Goal: Task Accomplishment & Management: Complete application form

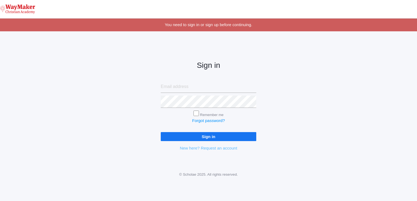
click at [209, 149] on link "New here? Request an account" at bounding box center [208, 148] width 57 height 5
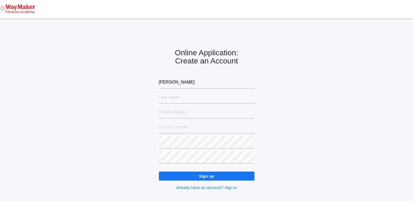
type input "Nicole"
type input "Diedrich"
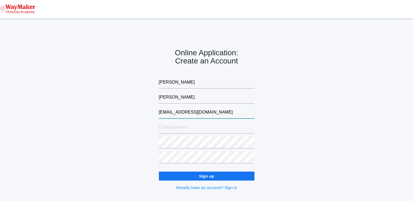
type input "nicolejournot@yahoo.com"
type input "509-440-5875"
click at [207, 176] on input "Sign up" at bounding box center [207, 176] width 96 height 9
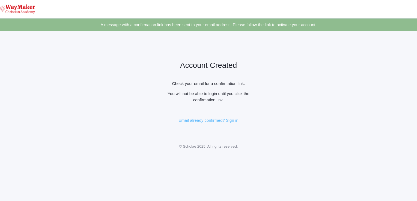
click at [228, 123] on link "Email already confirmed? Sign in" at bounding box center [209, 120] width 60 height 5
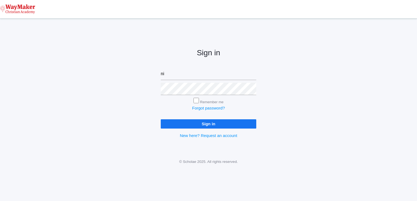
type input "nicolejournot@yahoo.com"
click at [197, 101] on input "Remember me" at bounding box center [196, 100] width 5 height 5
checkbox input "true"
click at [212, 125] on input "Sign in" at bounding box center [209, 124] width 96 height 9
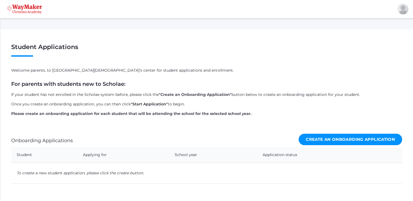
click at [359, 138] on link "Create an Onboarding Application" at bounding box center [350, 140] width 103 height 12
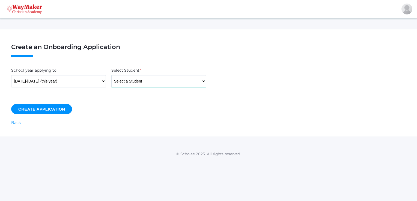
click at [203, 80] on select "Select a Student Backstrom, Abby Baker, Claire Baker, Josey Bassett, Graham Bas…" at bounding box center [158, 81] width 95 height 12
select select "4452"
click at [111, 75] on select "Select a Student Backstrom, Abby Baker, Claire Baker, Josey Bassett, Graham Bas…" at bounding box center [158, 81] width 95 height 12
click at [40, 109] on input "Create Application" at bounding box center [41, 109] width 61 height 10
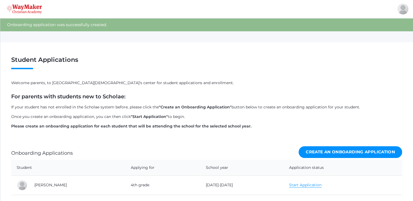
click at [334, 153] on link "Create an Onboarding Application" at bounding box center [350, 153] width 103 height 12
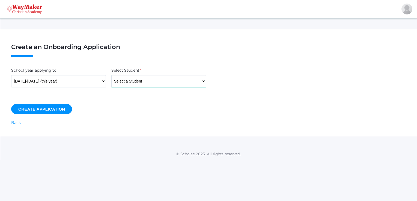
click at [202, 82] on select "Select a Student Backstrom, Abby Baker, Claire Baker, Josey Bassett, Graham Bas…" at bounding box center [158, 81] width 95 height 12
select select "4432"
click at [111, 75] on select "Select a Student Backstrom, Abby Baker, Claire Baker, Josey Bassett, Graham Bas…" at bounding box center [158, 81] width 95 height 12
click at [33, 110] on input "Create Application" at bounding box center [41, 109] width 61 height 10
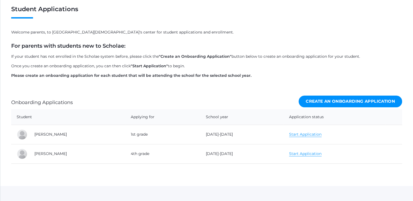
scroll to position [59, 0]
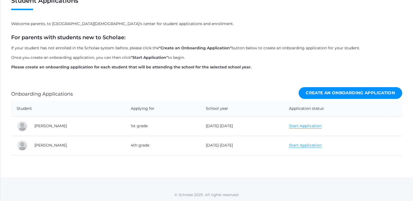
click at [295, 146] on link "Start Application" at bounding box center [305, 145] width 32 height 5
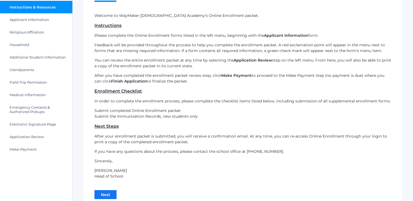
scroll to position [54, 0]
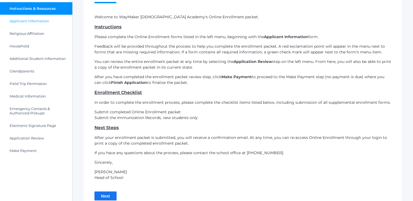
click at [26, 21] on span "Applicant Information" at bounding box center [30, 21] width 40 height 4
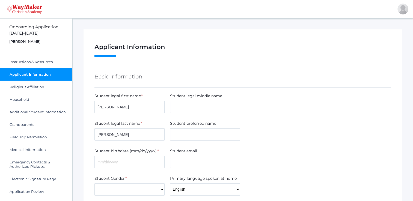
click at [106, 165] on input "text" at bounding box center [129, 162] width 70 height 12
type input "[DATE]"
click at [162, 189] on select "Male Female" at bounding box center [129, 190] width 70 height 12
select select "Female"
click at [94, 184] on select "Male Female" at bounding box center [129, 190] width 70 height 12
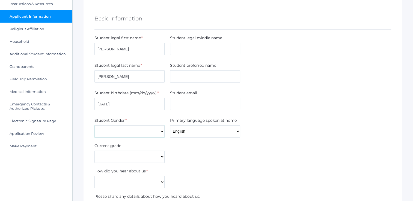
scroll to position [111, 0]
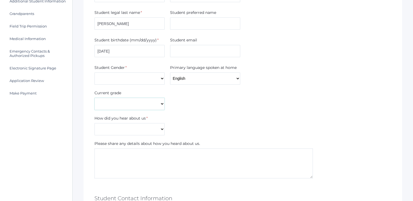
click at [162, 105] on select "Pre-K Kindergarten 1st Grade 2nd Grade 3rd Grade 4th Grade 5th Grade 6th Grade …" at bounding box center [129, 104] width 70 height 12
select select "4th Grade"
click at [94, 98] on select "Pre-K Kindergarten 1st Grade 2nd Grade 3rd Grade 4th Grade 5th Grade 6th Grade …" at bounding box center [129, 104] width 70 height 12
click at [162, 128] on select "Current Student Sibling Drove by school Former parent Internet Neighbor Other P…" at bounding box center [129, 129] width 70 height 12
select select "Current Student"
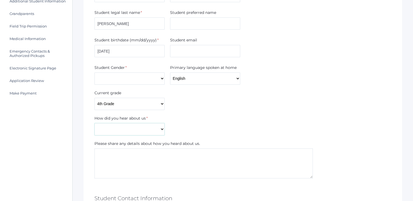
click at [94, 123] on select "Current Student Sibling Drove by school Former parent Internet Neighbor Other P…" at bounding box center [129, 129] width 70 height 12
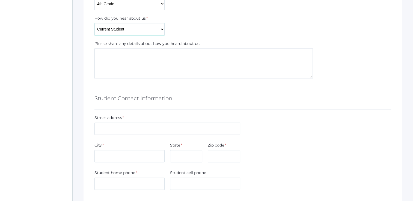
scroll to position [212, 0]
click at [106, 129] on input "text" at bounding box center [167, 128] width 146 height 12
type input "[STREET_ADDRESS]"
type input "[EMAIL_ADDRESS][DOMAIN_NAME]"
type input "Spirit Lake"
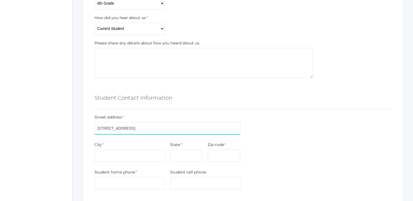
type input "ID"
type input "83869"
type input "5094405875"
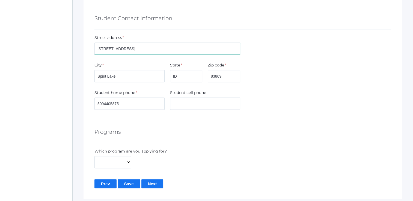
scroll to position [296, 0]
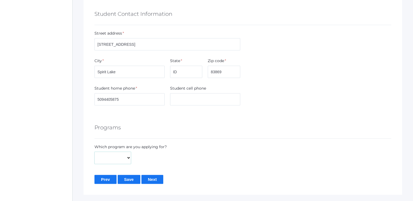
click at [128, 159] on select "Full-Time Hybrid" at bounding box center [112, 158] width 37 height 12
select select "Full-Time"
click at [94, 152] on select "Full-Time Hybrid" at bounding box center [112, 158] width 37 height 12
click at [126, 178] on input "Save" at bounding box center [129, 179] width 23 height 9
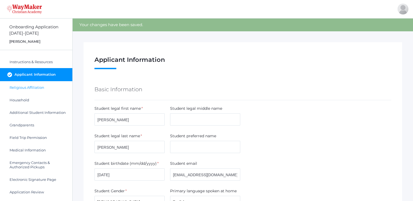
click at [22, 87] on span "Religious Affiliation" at bounding box center [27, 87] width 35 height 4
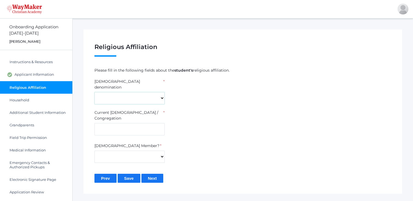
click at [162, 93] on select "7th Day Adventist Assembly of God Baptist Catholic Christian Church of [PERSON_…" at bounding box center [129, 98] width 70 height 12
select select "Non-denominational"
click at [94, 92] on select "7th Day Adventist Assembly of God Baptist Catholic Christian Church of [PERSON_…" at bounding box center [129, 98] width 70 height 12
click at [106, 123] on input "text" at bounding box center [129, 129] width 70 height 12
type input "Real Life [GEOGRAPHIC_DATA]"
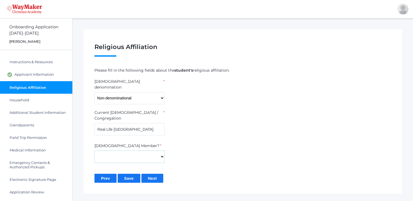
click at [160, 151] on select "Yes No" at bounding box center [129, 157] width 70 height 12
select select "Yes"
click at [94, 151] on select "Yes No" at bounding box center [129, 157] width 70 height 12
click at [126, 174] on input "Save" at bounding box center [129, 178] width 23 height 9
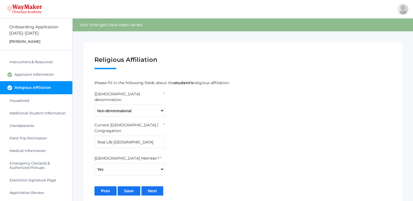
click at [152, 187] on input "Next" at bounding box center [152, 191] width 22 height 9
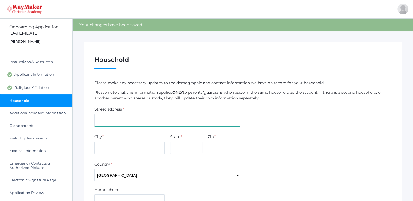
click at [103, 122] on input "text" at bounding box center [167, 120] width 146 height 12
type input "306 Jupiter Way"
type input "Spirit Lake"
type input "ID"
type input "83869"
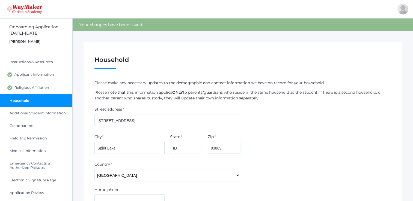
type input "5094405875"
type input "Nicole"
type input "[PERSON_NAME]"
type input "nicolejournot@yahoo.com"
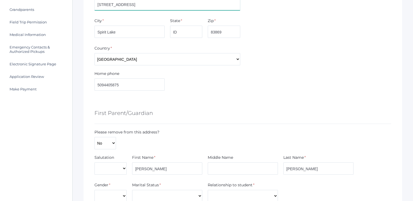
scroll to position [146, 0]
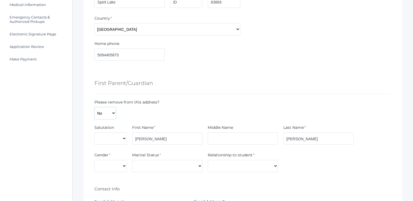
click at [112, 113] on select "No Yes" at bounding box center [105, 113] width 22 height 12
click at [122, 168] on select "Male Female" at bounding box center [110, 166] width 32 height 12
select select "[DEMOGRAPHIC_DATA]"
click at [94, 160] on select "Male Female" at bounding box center [110, 166] width 32 height 12
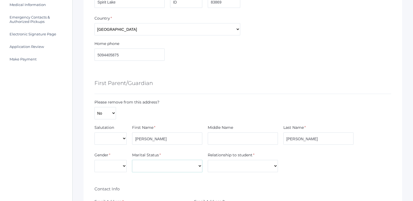
click at [197, 166] on select "Divorced Married Remarried Separated Single Widowed" at bounding box center [167, 166] width 70 height 12
select select "Married"
click at [132, 160] on select "Divorced Married Remarried Separated Single Widowed" at bounding box center [167, 166] width 70 height 12
click at [275, 167] on select "Aunt Brother Father Friend Grandparent Guardian Mother Other Sister Step Father…" at bounding box center [243, 166] width 70 height 12
select select "Mother"
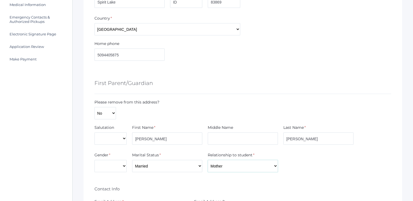
click at [208, 160] on select "Aunt Brother Father Friend Grandparent Guardian Mother Other Sister Step Father…" at bounding box center [243, 166] width 70 height 12
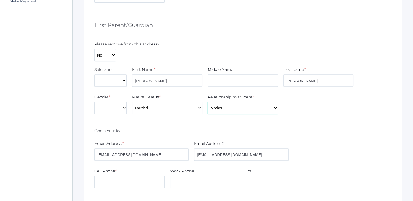
scroll to position [254, 0]
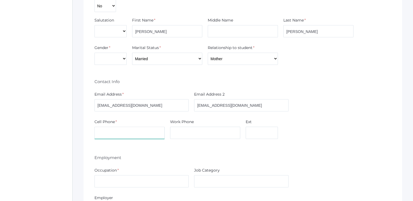
click at [102, 132] on input "text" at bounding box center [129, 133] width 70 height 12
type input "5094405875"
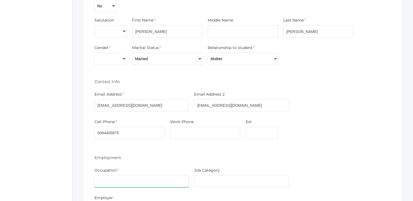
click at [100, 181] on input "text" at bounding box center [141, 182] width 94 height 12
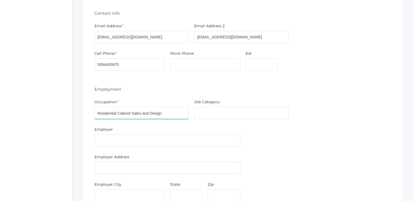
scroll to position [324, 0]
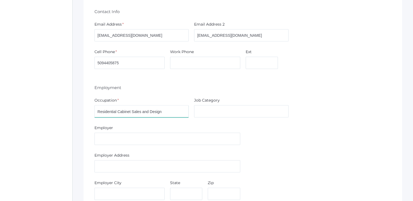
type input "Residential Cabinet Sales and Design"
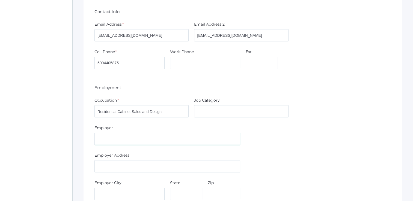
click at [102, 139] on input "text" at bounding box center [167, 139] width 146 height 12
type input "Advanced Cabinets"
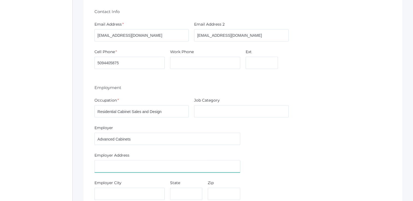
click at [102, 166] on input "text" at bounding box center [167, 167] width 146 height 12
type input "250 W Anton Ave"
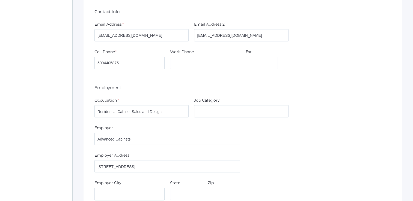
click at [112, 191] on input "text" at bounding box center [129, 194] width 70 height 12
type input "c"
type input "CDA"
click at [174, 191] on input "text" at bounding box center [186, 194] width 32 height 12
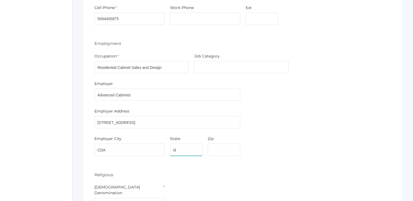
scroll to position [426, 0]
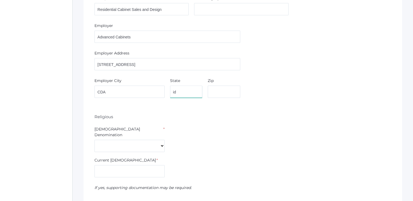
type input "id"
click at [161, 140] on select "7th Day Adventist Assembly of God Baptist Catholic Christian Church of Christ E…" at bounding box center [129, 146] width 70 height 12
select select "Non-denominational"
click at [94, 140] on select "7th Day Adventist Assembly of God Baptist Catholic Christian Church of Christ E…" at bounding box center [129, 146] width 70 height 12
click at [111, 165] on input "text" at bounding box center [129, 171] width 70 height 12
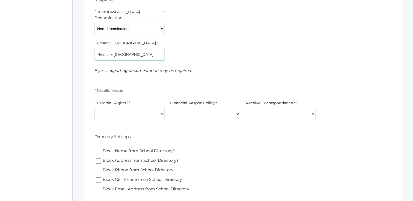
scroll to position [545, 0]
type input "Real Life North Campus"
click at [161, 107] on select "Yes No" at bounding box center [129, 113] width 70 height 12
select select "Yes"
click at [94, 107] on select "Yes No" at bounding box center [129, 113] width 70 height 12
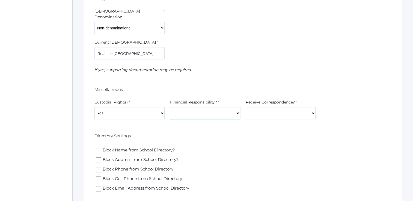
click at [238, 107] on select "Yes No" at bounding box center [205, 113] width 70 height 12
select select "Yes"
click at [170, 107] on select "Yes No" at bounding box center [205, 113] width 70 height 12
click at [313, 107] on select "Yes No" at bounding box center [281, 113] width 70 height 12
select select "Yes"
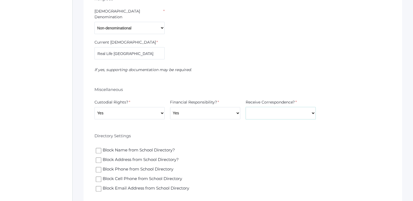
click at [246, 107] on select "Yes No" at bounding box center [281, 113] width 70 height 12
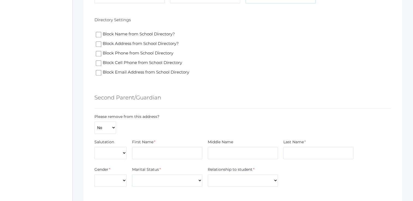
scroll to position [703, 0]
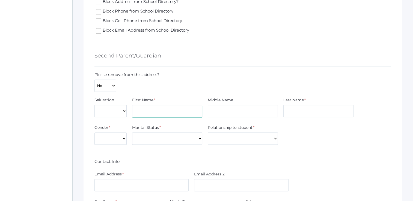
click at [144, 105] on input "text" at bounding box center [167, 111] width 70 height 12
type input "Drew"
type input "[PERSON_NAME]"
click at [121, 133] on select "[DEMOGRAPHIC_DATA] [DEMOGRAPHIC_DATA]" at bounding box center [110, 139] width 32 height 12
select select "[DEMOGRAPHIC_DATA]"
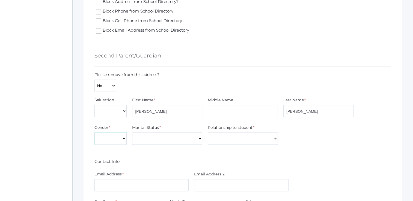
click at [94, 133] on select "[DEMOGRAPHIC_DATA] [DEMOGRAPHIC_DATA]" at bounding box center [110, 139] width 32 height 12
click at [147, 133] on select "Divorced Married Remarried Separated Single Widowed" at bounding box center [167, 139] width 70 height 12
select select "Married"
click at [132, 133] on select "Divorced Married Remarried Separated Single Widowed" at bounding box center [167, 139] width 70 height 12
click at [235, 133] on select "Aunt Brother Father Friend Grandparent Guardian Mother Other Sister Step Father…" at bounding box center [243, 139] width 70 height 12
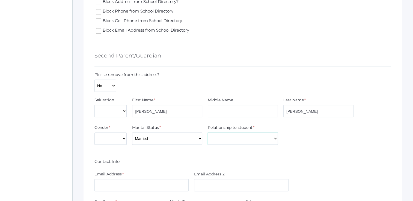
select select "Father"
click at [208, 133] on select "Aunt Brother Father Friend Grandparent Guardian Mother Other Sister Step Father…" at bounding box center [243, 139] width 70 height 12
click at [114, 179] on input "text" at bounding box center [141, 185] width 94 height 12
type input "[EMAIL_ADDRESS][PERSON_NAME][DOMAIN_NAME]"
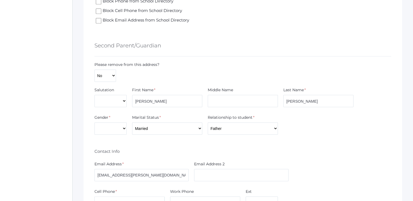
scroll to position [766, 0]
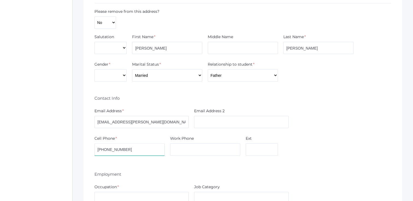
type input "[PHONE_NUMBER]"
click at [149, 192] on input "text" at bounding box center [141, 198] width 94 height 12
type input "Medical Coder"
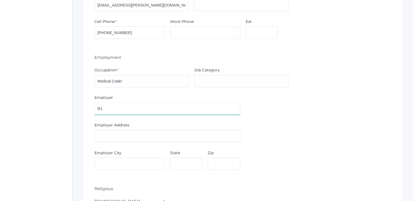
type input "R1"
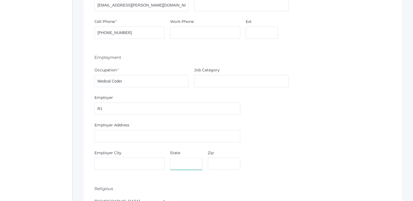
scroll to position [934, 0]
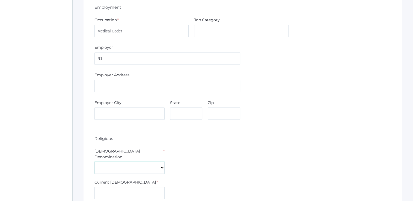
click at [161, 162] on select "7th Day Adventist Assembly of God Baptist Catholic Christian Church of Christ E…" at bounding box center [129, 168] width 70 height 12
select select "Non-denominational"
click at [94, 162] on select "7th Day Adventist Assembly of God Baptist Catholic Christian Church of Christ E…" at bounding box center [129, 168] width 70 height 12
click at [124, 187] on input "text" at bounding box center [129, 193] width 70 height 12
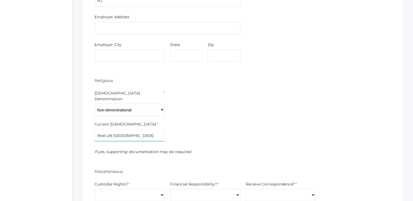
type input "Real Life [GEOGRAPHIC_DATA]"
click at [161, 189] on select "Yes No" at bounding box center [129, 195] width 70 height 12
select select "Yes"
click at [94, 189] on select "Yes No" at bounding box center [129, 195] width 70 height 12
click at [213, 189] on select "Yes No" at bounding box center [205, 195] width 70 height 12
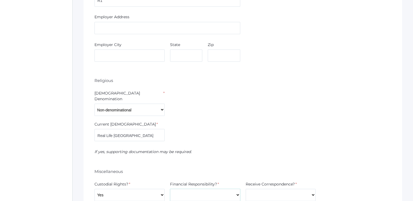
select select "Yes"
click at [170, 189] on select "Yes No" at bounding box center [205, 195] width 70 height 12
click at [287, 189] on select "Yes No" at bounding box center [281, 195] width 70 height 12
select select "Yes"
click at [246, 189] on select "Yes No" at bounding box center [281, 195] width 70 height 12
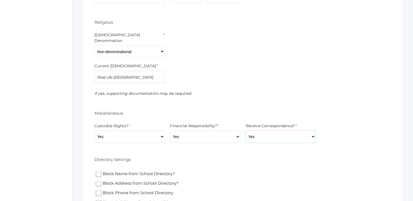
scroll to position [1106, 0]
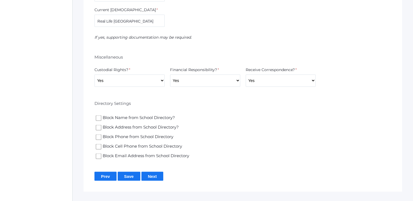
click at [128, 172] on input "Save" at bounding box center [129, 176] width 23 height 9
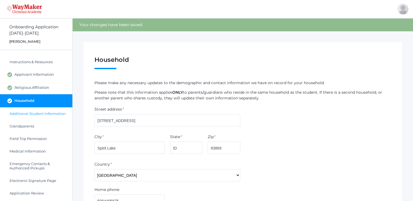
click at [28, 115] on span "Additional Student Information" at bounding box center [38, 114] width 56 height 4
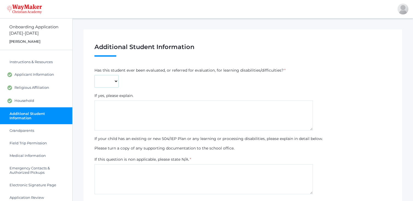
click at [115, 80] on select "Yes No" at bounding box center [106, 81] width 24 height 12
select select "No"
click at [94, 75] on select "Yes No" at bounding box center [106, 81] width 24 height 12
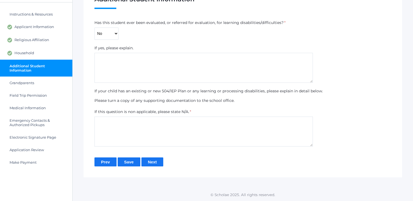
click at [128, 163] on input "Save" at bounding box center [129, 162] width 23 height 9
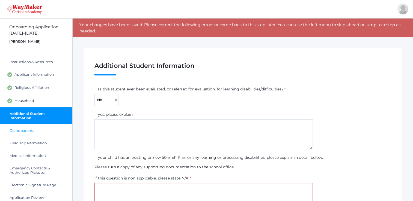
click at [20, 131] on span "Grandparents" at bounding box center [22, 131] width 25 height 4
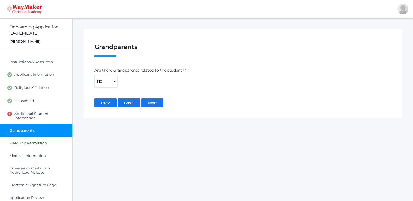
click at [114, 82] on select "Yes No" at bounding box center [105, 81] width 23 height 12
select select "Yes"
click at [94, 75] on select "Yes No" at bounding box center [105, 81] width 23 height 12
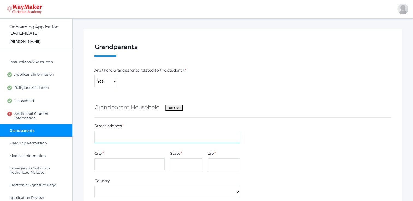
click at [104, 136] on input "text" at bounding box center [167, 137] width 146 height 12
type input "[STREET_ADDRESS]"
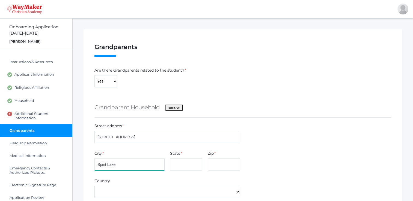
type input "Spirit Lake"
type input "ID"
type input "83869"
select select "[GEOGRAPHIC_DATA]"
type input "5094405875"
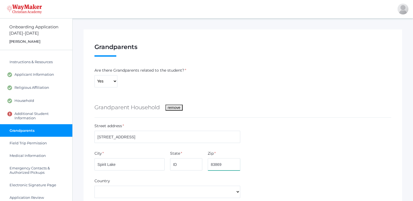
type input "[PERSON_NAME]"
type input "[EMAIL_ADDRESS][DOMAIN_NAME]"
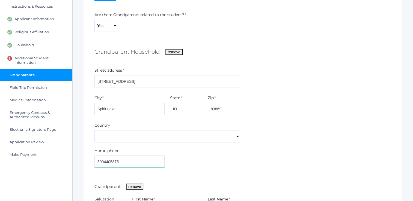
click at [127, 166] on input "5094405875" at bounding box center [129, 162] width 70 height 12
type input "[PHONE_NUMBER]"
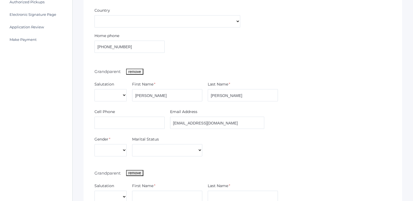
scroll to position [227, 0]
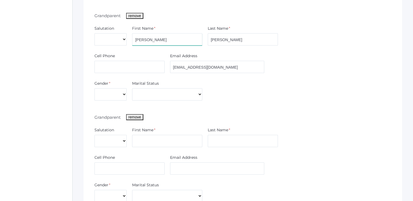
click at [147, 42] on input "Nicole" at bounding box center [167, 39] width 70 height 12
type input "N"
type input "[PERSON_NAME]"
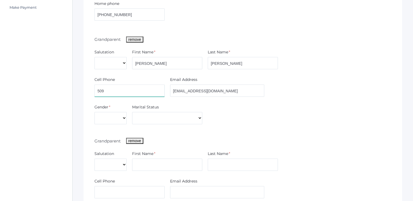
scroll to position [204, 0]
type input "[PHONE_NUMBER]"
drag, startPoint x: 223, startPoint y: 89, endPoint x: 167, endPoint y: 94, distance: 55.7
click at [167, 94] on div "Email Address nicolejournot@yahoo.com" at bounding box center [217, 87] width 100 height 22
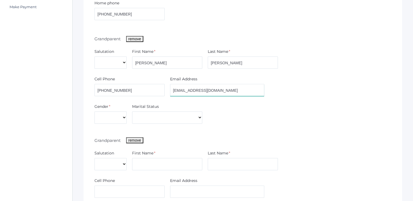
drag, startPoint x: 217, startPoint y: 90, endPoint x: 172, endPoint y: 91, distance: 44.5
click at [172, 91] on input "nicolejournot@yahoo.com" at bounding box center [217, 90] width 94 height 12
click at [114, 120] on select "Male Female" at bounding box center [110, 118] width 32 height 12
select select "[DEMOGRAPHIC_DATA]"
click at [94, 112] on select "Male Female" at bounding box center [110, 118] width 32 height 12
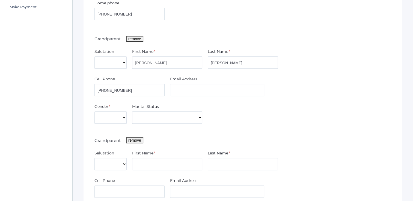
click at [156, 111] on div "Marital Status" at bounding box center [167, 108] width 70 height 8
click at [158, 117] on select "Divorced Married Remarried Separated Single Widowed" at bounding box center [167, 118] width 70 height 12
select select "Married"
click at [132, 112] on select "Divorced Married Remarried Separated Single Widowed" at bounding box center [167, 118] width 70 height 12
click at [144, 161] on input "text" at bounding box center [167, 164] width 70 height 12
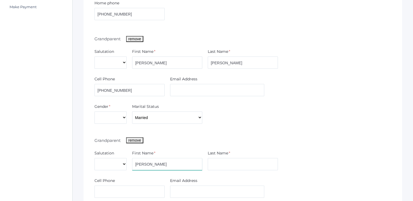
type input "[PERSON_NAME]"
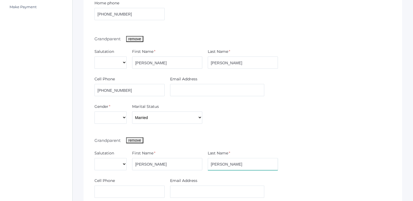
type input "[PERSON_NAME]"
click at [100, 194] on input "text" at bounding box center [129, 192] width 70 height 12
type input "[PHONE_NUMBER]"
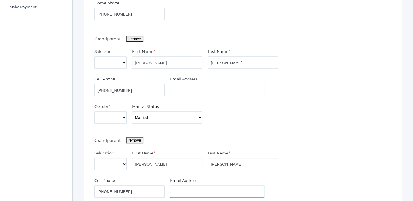
click at [185, 193] on input "text" at bounding box center [217, 192] width 94 height 12
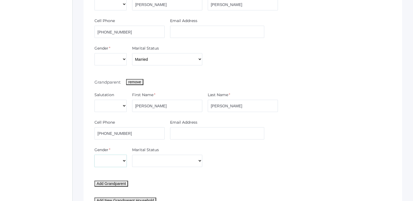
click at [107, 159] on select "Male Female" at bounding box center [110, 161] width 32 height 12
select select "[DEMOGRAPHIC_DATA]"
click at [94, 155] on select "Male Female" at bounding box center [110, 161] width 32 height 12
click at [149, 161] on select "Divorced Married Remarried Separated Single Widowed" at bounding box center [167, 161] width 70 height 12
select select "Married"
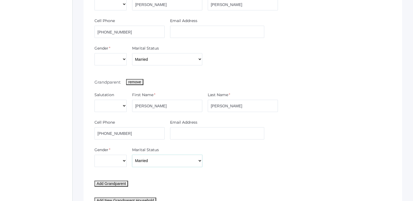
click at [132, 155] on select "Divorced Married Remarried Separated Single Widowed" at bounding box center [167, 161] width 70 height 12
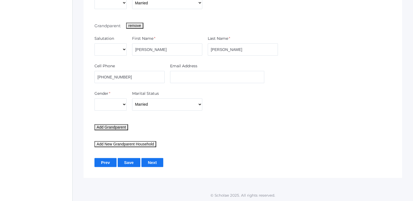
click at [117, 143] on button "Add New Grandparent Household" at bounding box center [125, 144] width 62 height 6
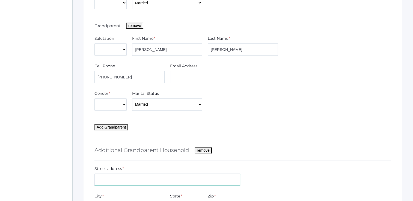
click at [109, 180] on input "text" at bounding box center [167, 180] width 146 height 12
type input "645 SE 9th Street"
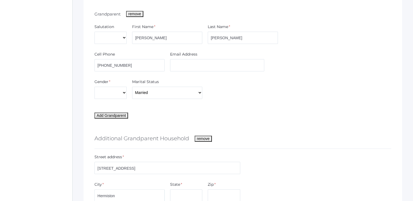
type input "Hermiston"
type input "Or"
type input "97838"
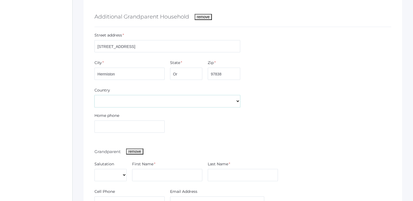
click at [111, 101] on select "USA" at bounding box center [167, 101] width 146 height 12
select select "USA"
click at [94, 95] on select "USA" at bounding box center [167, 101] width 146 height 12
click at [106, 126] on input "text" at bounding box center [129, 127] width 70 height 12
type input "541-571-5971"
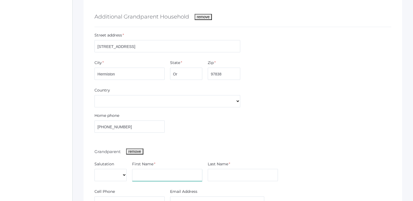
click at [141, 173] on input "text" at bounding box center [167, 175] width 70 height 12
type input "Natalie"
type input "Journot"
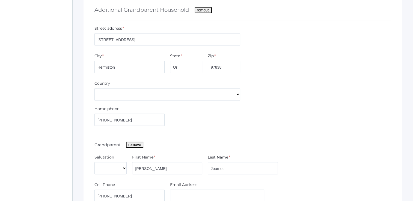
type input "541-571-5971"
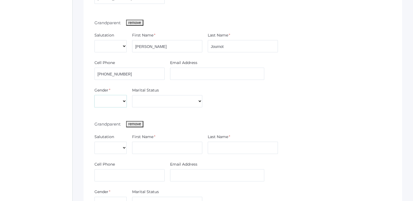
click at [104, 100] on select "Male Female" at bounding box center [110, 101] width 32 height 12
select select "Female"
click at [94, 95] on select "Male Female" at bounding box center [110, 101] width 32 height 12
click at [144, 98] on select "Divorced Married Remarried Separated Single Widowed" at bounding box center [167, 101] width 70 height 12
select select "Married"
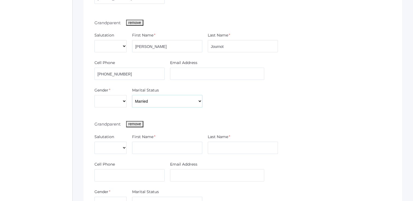
click at [132, 95] on select "Divorced Married Remarried Separated Single Widowed" at bounding box center [167, 101] width 70 height 12
click at [145, 145] on input "text" at bounding box center [167, 148] width 70 height 12
type input "Terry"
type input "Journot"
click at [145, 145] on input "Terry" at bounding box center [167, 148] width 70 height 12
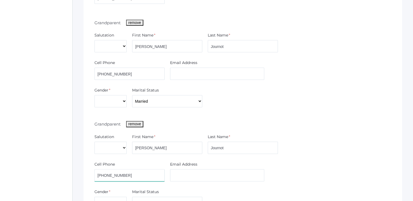
type input "541-561-1431"
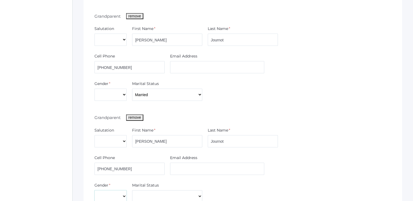
click at [123, 195] on select "Male Female" at bounding box center [110, 197] width 32 height 12
select select "Male"
click at [94, 191] on select "Male Female" at bounding box center [110, 197] width 32 height 12
click at [152, 192] on select "Divorced Married Remarried Separated Single Widowed" at bounding box center [167, 197] width 70 height 12
select select "Married"
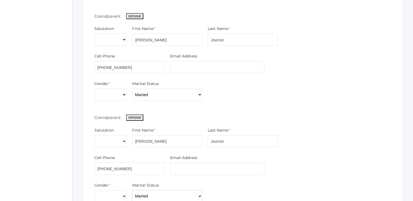
click at [132, 191] on select "Divorced Married Remarried Separated Single Widowed" at bounding box center [167, 197] width 70 height 12
click at [235, 169] on input "text" at bounding box center [217, 169] width 94 height 12
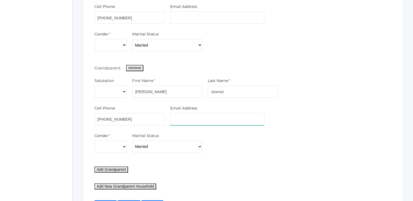
scroll to position [636, 0]
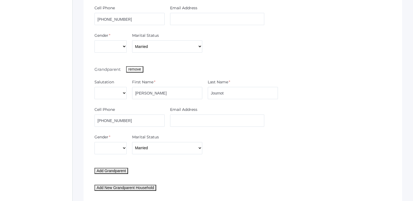
click at [134, 69] on button "remove" at bounding box center [134, 69] width 17 height 6
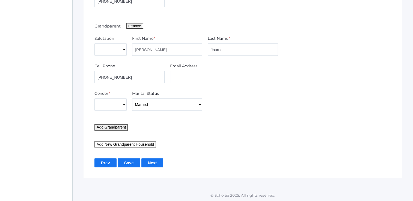
click at [126, 144] on button "Add New Grandparent Household" at bounding box center [125, 145] width 62 height 6
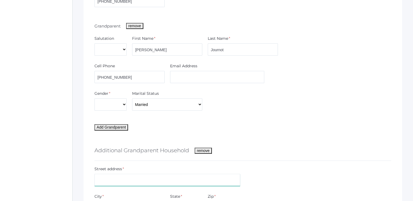
click at [108, 179] on input "text" at bounding box center [167, 180] width 146 height 12
type input "808 W Fifth St"
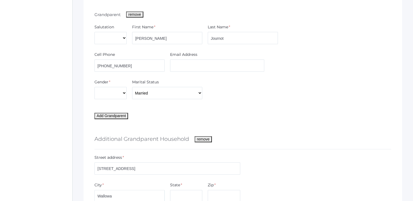
type input "Wallowa"
type input "Or"
type input "97885"
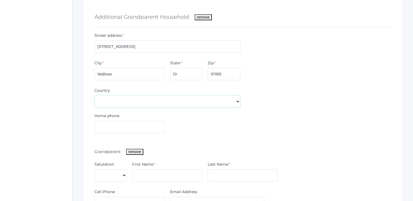
click at [113, 101] on select "USA" at bounding box center [167, 102] width 146 height 12
select select "USA"
click at [94, 96] on select "USA" at bounding box center [167, 102] width 146 height 12
click at [137, 173] on input "text" at bounding box center [167, 176] width 70 height 12
type input "[PERSON_NAME]"
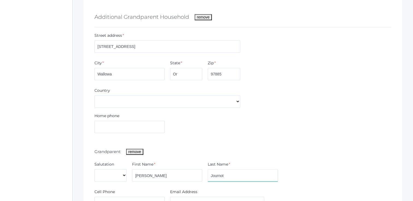
type input "Journot"
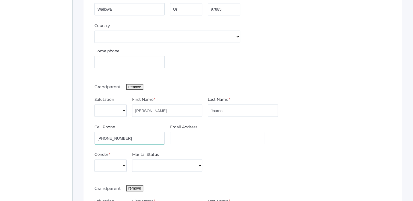
scroll to position [821, 0]
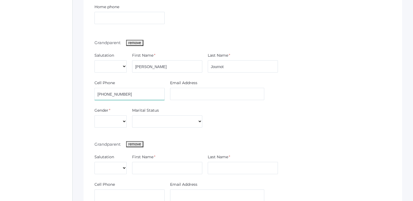
type input "[PHONE_NUMBER]"
click at [108, 119] on select "Male Female" at bounding box center [110, 121] width 32 height 12
select select "[DEMOGRAPHIC_DATA]"
click at [94, 115] on select "Male Female" at bounding box center [110, 121] width 32 height 12
click at [160, 115] on select "Divorced Married Remarried Separated Single Widowed" at bounding box center [167, 121] width 70 height 12
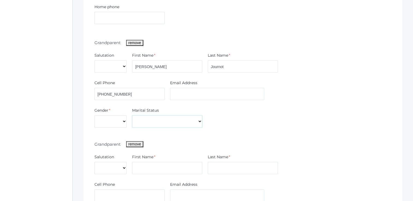
select select "Married"
click at [132, 115] on select "Divorced Married Remarried Separated Single Widowed" at bounding box center [167, 121] width 70 height 12
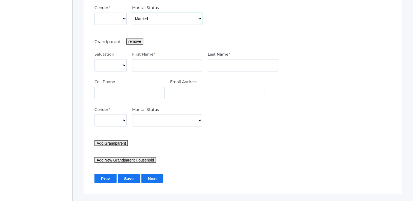
scroll to position [931, 0]
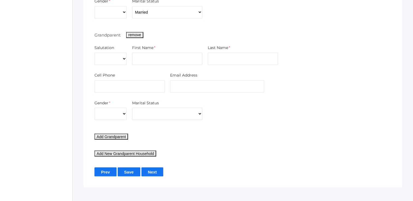
click at [129, 171] on input "Save" at bounding box center [129, 172] width 23 height 9
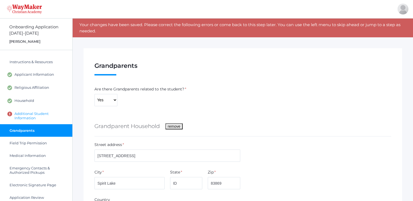
click at [27, 113] on span "Additional Student Information" at bounding box center [40, 116] width 52 height 9
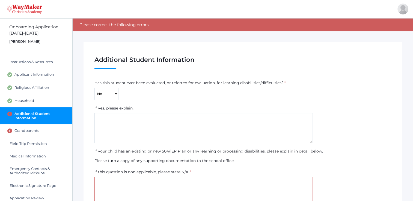
click at [113, 180] on textarea at bounding box center [203, 192] width 218 height 30
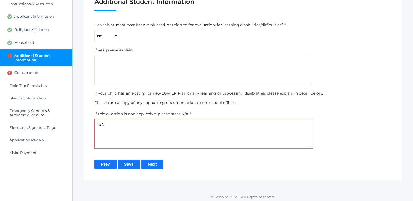
type textarea "N/A"
click at [128, 162] on input "Save" at bounding box center [129, 164] width 23 height 9
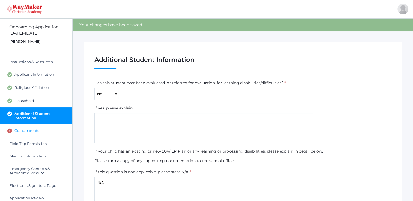
click at [29, 129] on span "Grandparents" at bounding box center [26, 131] width 25 height 5
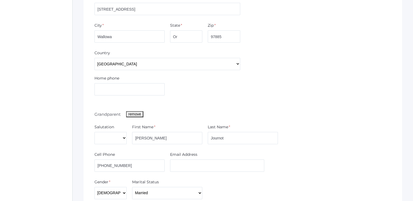
scroll to position [821, 0]
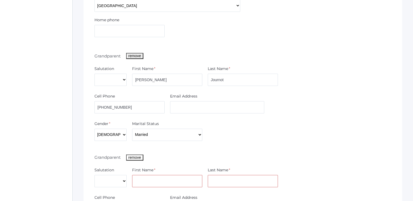
click at [136, 158] on button "remove" at bounding box center [134, 158] width 17 height 6
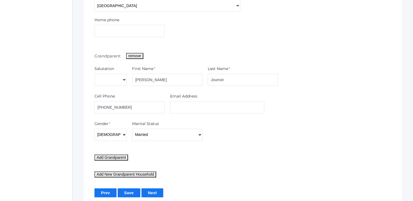
click at [126, 193] on input "Save" at bounding box center [129, 193] width 23 height 9
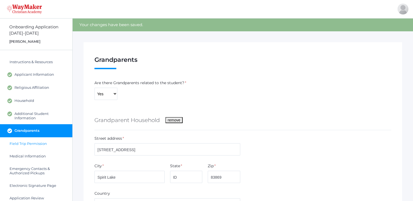
click at [27, 144] on span "Field Trip Permission" at bounding box center [28, 144] width 37 height 4
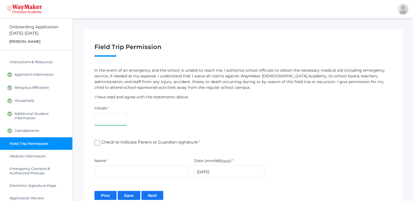
click at [100, 122] on input "text" at bounding box center [110, 119] width 32 height 12
type input "ND"
click at [97, 145] on input "Check to indicate Parent or Guardian signature *" at bounding box center [96, 142] width 5 height 5
checkbox input "true"
click at [97, 168] on input "text" at bounding box center [141, 172] width 94 height 12
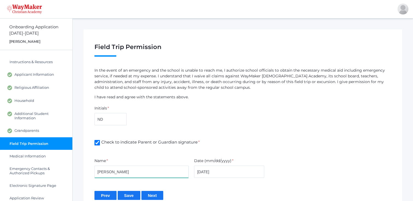
type input "[PERSON_NAME]"
click at [131, 197] on input "Save" at bounding box center [129, 195] width 23 height 9
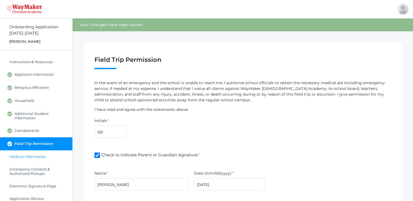
click at [32, 156] on span "Medical Information" at bounding box center [28, 157] width 36 height 4
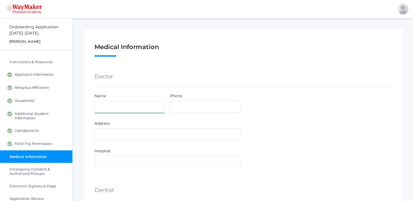
click at [105, 107] on input "text" at bounding box center [129, 107] width 70 height 12
type input "[PERSON_NAME]"
type input "[PHONE_NUMBER]"
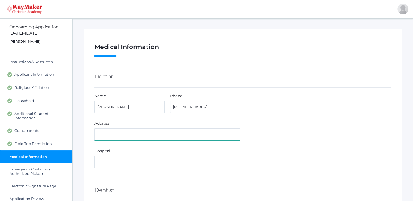
click at [101, 135] on input "text" at bounding box center [167, 135] width 146 height 12
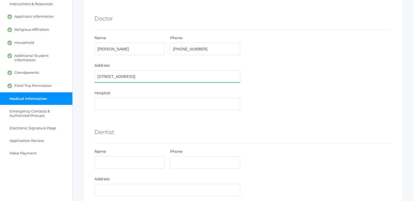
type input "[STREET_ADDRESS]"
click at [100, 164] on input "text" at bounding box center [129, 163] width 70 height 12
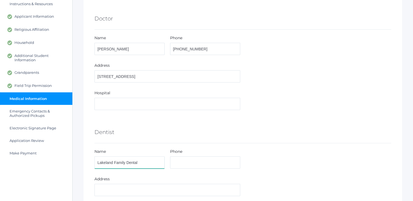
type input "Lakeland Family Dental"
click at [127, 50] on input "[PERSON_NAME]" at bounding box center [129, 49] width 70 height 12
type input "[PERSON_NAME] @ CDA Primary Care"
click at [178, 161] on input "text" at bounding box center [205, 163] width 70 height 12
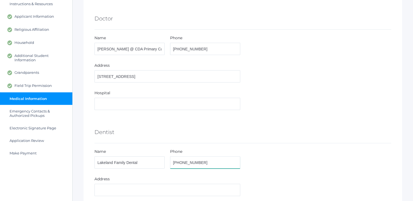
type input "[PHONE_NUMBER]"
click at [115, 192] on input "text" at bounding box center [167, 190] width 146 height 12
type input "[STREET_ADDRESS]"
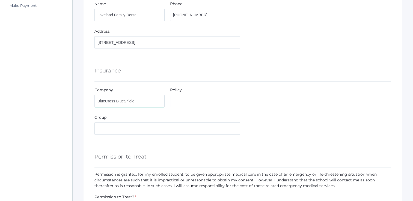
type input "BlueCross BlueShield"
type input "hjh813400827"
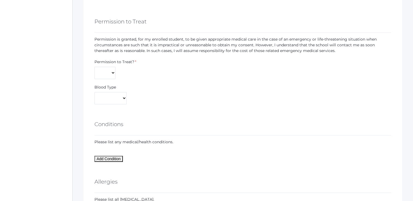
scroll to position [352, 0]
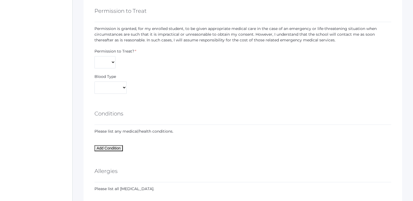
type input "191628"
click at [101, 62] on select "Yes No" at bounding box center [104, 62] width 21 height 12
select select "Yes"
click at [94, 56] on select "Yes No" at bounding box center [104, 62] width 21 height 12
click at [113, 88] on select "A+ A- AB+ AB- B+ B- O+ O-" at bounding box center [110, 88] width 32 height 12
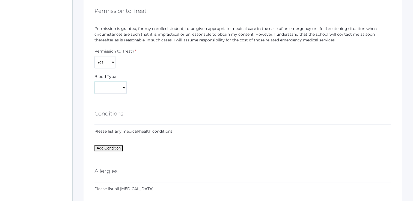
click at [113, 88] on select "A+ A- AB+ AB- B+ B- O+ O-" at bounding box center [110, 88] width 32 height 12
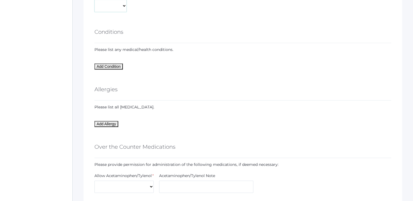
scroll to position [489, 0]
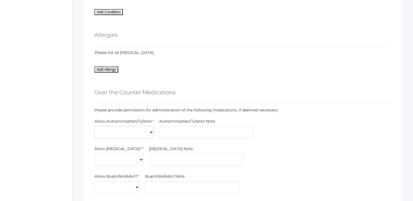
click at [154, 131] on select "Yes No" at bounding box center [123, 132] width 59 height 12
click at [153, 131] on select "Yes No" at bounding box center [123, 132] width 59 height 12
select select "Yes"
click at [94, 126] on select "Yes No" at bounding box center [123, 132] width 59 height 12
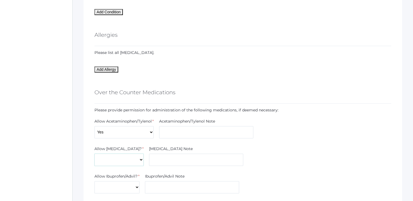
click at [126, 156] on select "Yes No" at bounding box center [118, 160] width 49 height 12
select select "Yes"
click at [94, 154] on select "Yes No" at bounding box center [118, 160] width 49 height 12
click at [136, 186] on select "Yes No" at bounding box center [116, 188] width 45 height 12
select select "Yes"
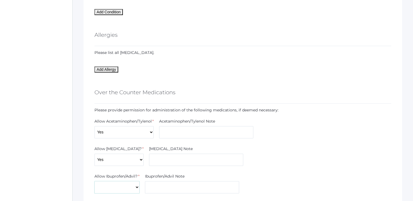
click at [94, 182] on select "Yes No" at bounding box center [116, 188] width 45 height 12
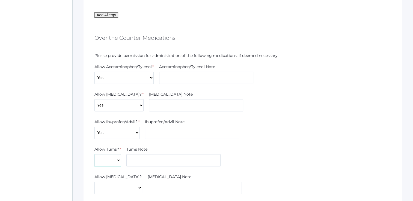
click at [118, 160] on select "Yes No" at bounding box center [107, 161] width 26 height 12
select select "Yes"
click at [94, 155] on select "Yes No" at bounding box center [107, 161] width 26 height 12
click at [119, 187] on select "Yes No" at bounding box center [118, 188] width 48 height 12
select select "Yes"
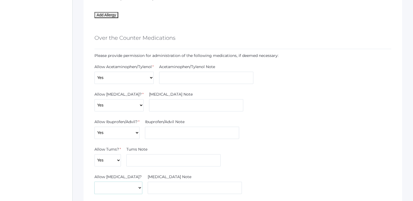
click at [94, 182] on select "Yes No" at bounding box center [118, 188] width 48 height 12
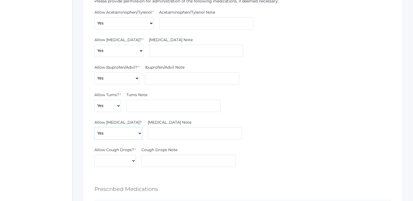
scroll to position [625, 0]
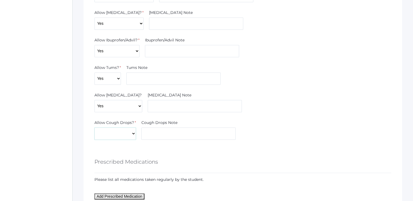
click at [126, 134] on select "Yes No" at bounding box center [115, 134] width 42 height 12
select select "Yes"
click at [94, 128] on select "Yes No" at bounding box center [115, 134] width 42 height 12
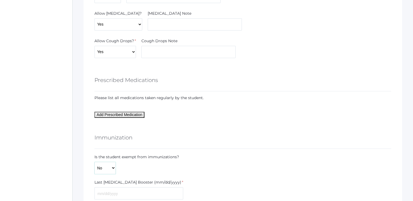
click at [110, 168] on select "Yes No" at bounding box center [104, 168] width 21 height 12
select select "Yes"
click at [94, 162] on select "Yes No" at bounding box center [104, 168] width 21 height 12
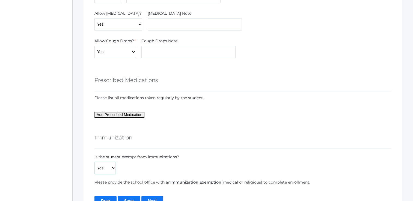
scroll to position [745, 0]
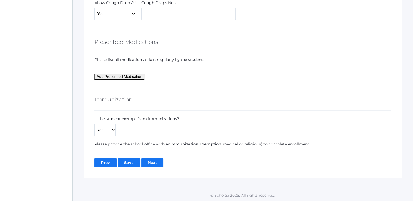
click at [131, 163] on input "Save" at bounding box center [129, 162] width 23 height 9
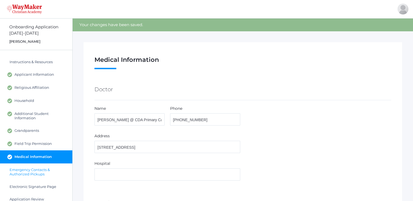
click at [35, 174] on span "Emergency Contacts & Authorized Pickups" at bounding box center [38, 172] width 57 height 9
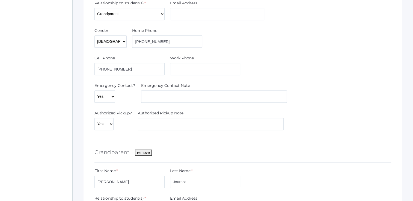
scroll to position [546, 0]
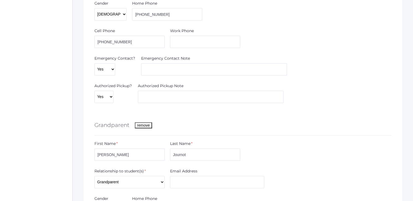
click at [143, 126] on button "remove" at bounding box center [143, 126] width 17 height 6
click at [144, 125] on button "remove" at bounding box center [143, 126] width 17 height 6
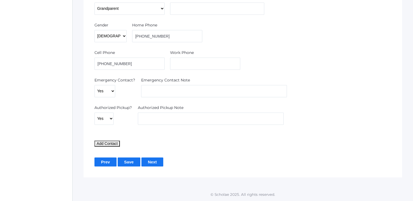
scroll to position [524, 0]
click at [129, 163] on input "Save" at bounding box center [129, 162] width 23 height 9
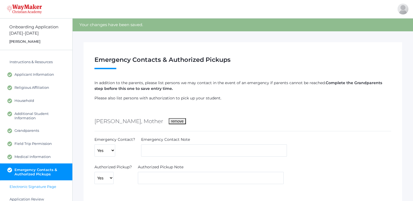
click at [43, 188] on span "Electronic Signature Page" at bounding box center [33, 187] width 47 height 4
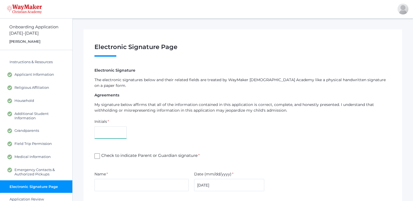
click at [100, 127] on input "text" at bounding box center [110, 133] width 32 height 12
type input "ND"
type input "[PERSON_NAME]"
click at [97, 154] on input "Check to indicate Parent or Guardian signature *" at bounding box center [96, 156] width 5 height 5
checkbox input "true"
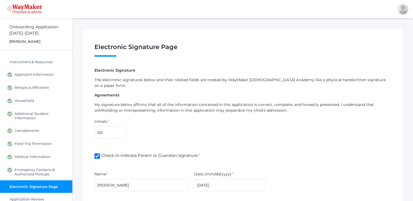
scroll to position [41, 0]
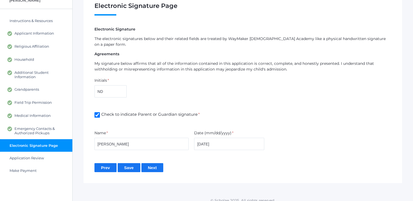
click at [129, 164] on input "Save" at bounding box center [129, 168] width 23 height 9
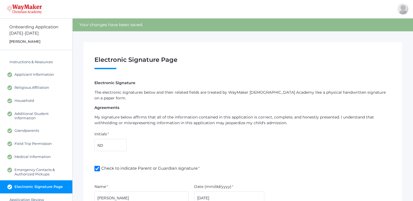
scroll to position [54, 0]
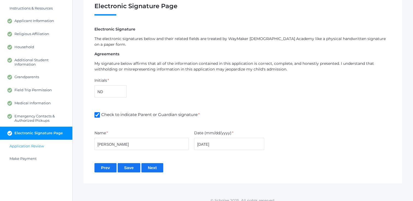
click at [27, 148] on link "Application Review" at bounding box center [36, 146] width 72 height 13
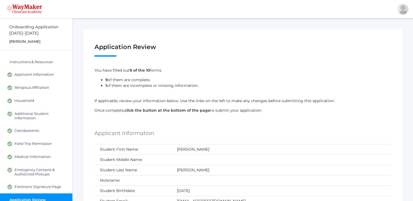
click at [23, 8] on img at bounding box center [24, 9] width 35 height 10
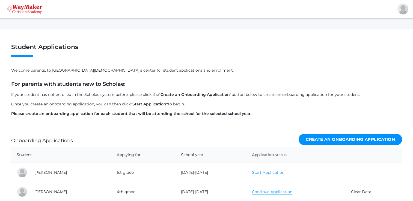
click at [262, 173] on link "Start Application" at bounding box center [268, 172] width 32 height 5
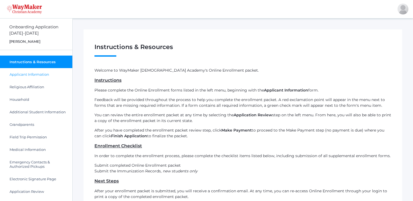
click at [32, 75] on span "Applicant Information" at bounding box center [30, 74] width 40 height 4
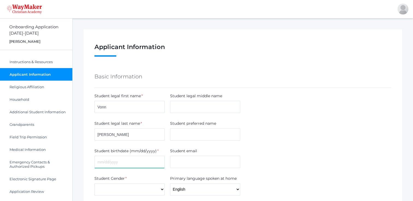
click at [114, 162] on input "text" at bounding box center [129, 162] width 70 height 12
type input "[DATE]"
click at [115, 186] on select "Male Female" at bounding box center [129, 190] width 70 height 12
select select "[DEMOGRAPHIC_DATA]"
click at [94, 184] on select "Male Female" at bounding box center [129, 190] width 70 height 12
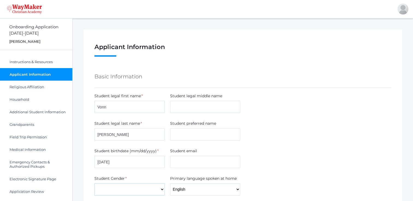
scroll to position [82, 0]
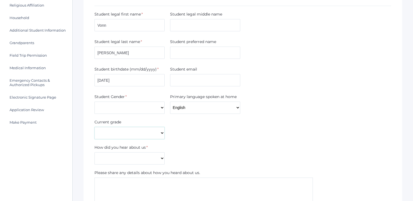
click at [110, 131] on select "Pre-K Kindergarten 1st Grade 2nd Grade 3rd Grade 4th Grade 5th Grade 6th Grade …" at bounding box center [129, 133] width 70 height 12
select select "1st Grade"
click at [94, 127] on select "Pre-K Kindergarten 1st Grade 2nd Grade 3rd Grade 4th Grade 5th Grade 6th Grade …" at bounding box center [129, 133] width 70 height 12
click at [116, 158] on select "Current Student Sibling Drove by school Former parent Internet Neighbor Other P…" at bounding box center [129, 159] width 70 height 12
select select "Current Student"
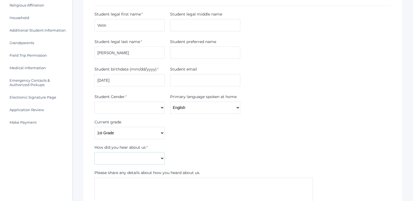
click at [94, 153] on select "Current Student Sibling Drove by school Former parent Internet Neighbor Other P…" at bounding box center [129, 159] width 70 height 12
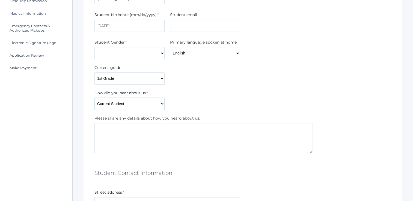
scroll to position [191, 0]
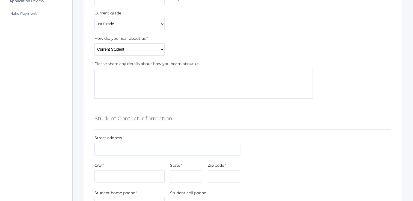
click at [119, 152] on input "text" at bounding box center [167, 149] width 146 height 12
type input "[STREET_ADDRESS]"
type input "[EMAIL_ADDRESS][DOMAIN_NAME]"
type input "Spirit Lake"
type input "ID"
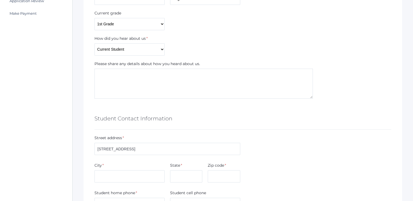
type input "83869"
type input "5094405875"
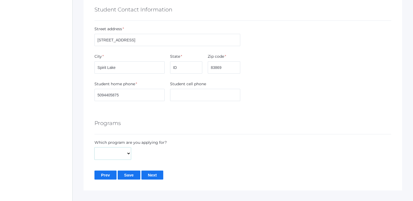
click at [122, 153] on select "Full-Time Hybrid" at bounding box center [112, 154] width 37 height 12
select select "Full-Time"
click at [94, 148] on select "Full-Time Hybrid" at bounding box center [112, 154] width 37 height 12
click at [129, 175] on input "Save" at bounding box center [129, 175] width 23 height 9
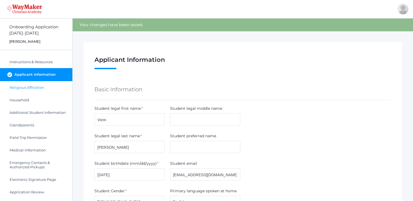
click at [42, 89] on span "Religious Affiliation" at bounding box center [27, 87] width 35 height 4
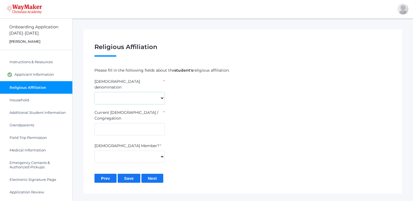
click at [147, 92] on select "7th Day Adventist Assembly of God Baptist Catholic Christian Church of [PERSON_…" at bounding box center [129, 98] width 70 height 12
select select "Non-denominational"
click at [94, 92] on select "7th Day Adventist Assembly of God Baptist Catholic Christian Church of [PERSON_…" at bounding box center [129, 98] width 70 height 12
click at [118, 123] on input "text" at bounding box center [129, 129] width 70 height 12
type input "Real Life [GEOGRAPHIC_DATA]"
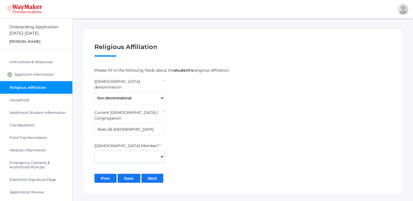
click at [147, 151] on select "Yes No" at bounding box center [129, 157] width 70 height 12
click at [158, 151] on select "Yes No" at bounding box center [129, 157] width 70 height 12
click at [114, 151] on select "Yes No" at bounding box center [129, 157] width 70 height 12
click at [102, 123] on input "Real Life [GEOGRAPHIC_DATA]" at bounding box center [129, 129] width 70 height 12
click at [132, 151] on select "Yes No" at bounding box center [129, 157] width 70 height 12
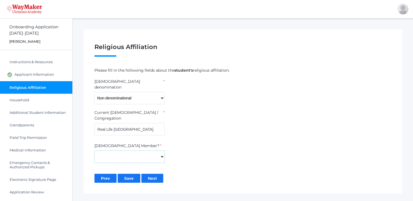
select select "Yes"
click at [94, 151] on select "Yes No" at bounding box center [129, 157] width 70 height 12
click at [131, 174] on input "Save" at bounding box center [129, 178] width 23 height 9
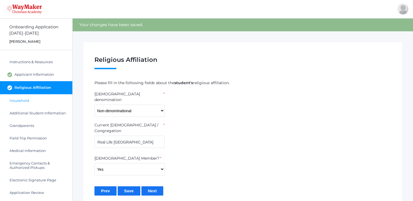
click at [27, 103] on link "Household" at bounding box center [36, 100] width 72 height 13
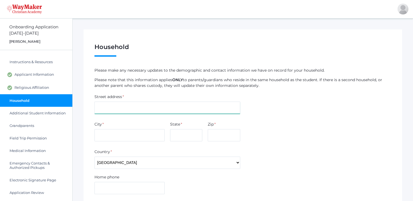
click at [114, 108] on input "text" at bounding box center [167, 108] width 146 height 12
type input "[STREET_ADDRESS]"
type input "Spirit Lake"
type input "ID"
type input "83869"
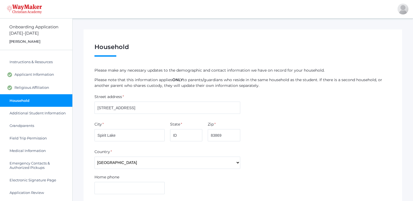
type input "5094405875"
type input "[PERSON_NAME]"
type input "[EMAIL_ADDRESS][DOMAIN_NAME]"
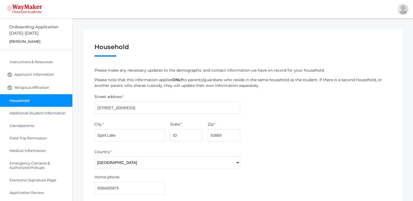
type input "Residential Cabinet Sales and Design"
type input "Advanced Cabinets"
type input "[STREET_ADDRESS]"
type input "CDA"
type input "id"
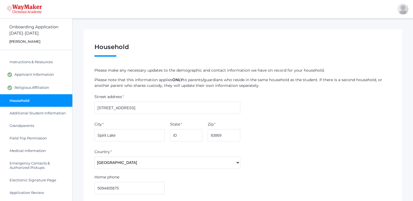
type input "Real Life [GEOGRAPHIC_DATA]"
type input "[PERSON_NAME]"
type input "[EMAIL_ADDRESS][PERSON_NAME][DOMAIN_NAME]"
type input "[PHONE_NUMBER]"
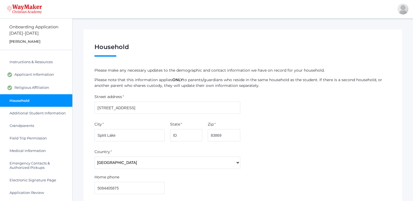
type input "Medical Coder"
type input "R1"
type input "Real Life [GEOGRAPHIC_DATA]"
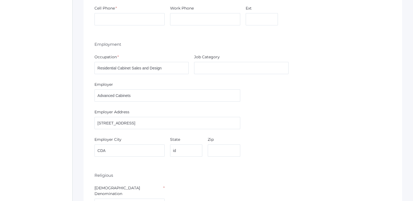
scroll to position [464, 0]
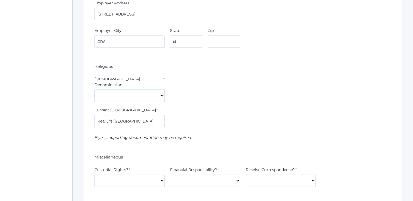
click at [150, 90] on select "7th Day Adventist Assembly of God Baptist Catholic Christian Church of Christ E…" at bounding box center [129, 96] width 70 height 12
select select "Non-denominational"
click at [94, 90] on select "7th Day Adventist Assembly of God Baptist Catholic Christian Church of Christ E…" at bounding box center [129, 96] width 70 height 12
click at [202, 108] on div "Current Church * Real Life North Campus" at bounding box center [243, 119] width 302 height 22
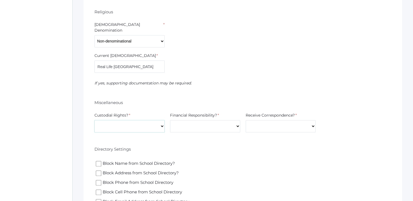
click at [152, 121] on select "Yes No" at bounding box center [129, 126] width 70 height 12
select select "Yes"
click at [94, 120] on select "Yes No" at bounding box center [129, 126] width 70 height 12
click at [213, 120] on select "Yes No" at bounding box center [205, 126] width 70 height 12
select select "Yes"
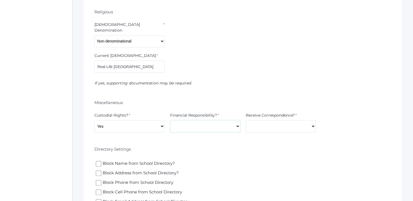
click at [170, 120] on select "Yes No" at bounding box center [205, 126] width 70 height 12
click at [247, 120] on select "Yes No" at bounding box center [281, 126] width 70 height 12
select select "Yes"
click at [246, 120] on select "Yes No" at bounding box center [281, 126] width 70 height 12
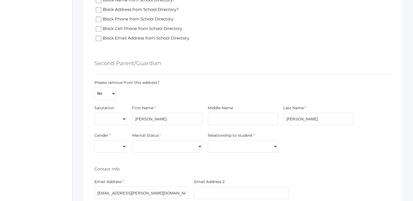
scroll to position [737, 0]
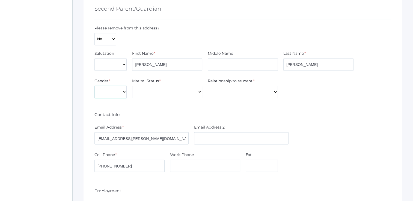
click at [108, 86] on select "Male Female" at bounding box center [110, 92] width 32 height 12
select select "[DEMOGRAPHIC_DATA]"
click at [94, 86] on select "Male Female" at bounding box center [110, 92] width 32 height 12
click at [169, 88] on select "Divorced Married Remarried Separated Single Widowed" at bounding box center [167, 92] width 70 height 12
select select "Married"
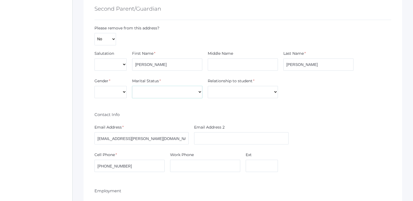
click at [132, 86] on select "Divorced Married Remarried Separated Single Widowed" at bounding box center [167, 92] width 70 height 12
click at [220, 86] on select "Aunt Brother Father Friend Grandparent Guardian Mother Other Sister Step Father…" at bounding box center [243, 92] width 70 height 12
select select "Father"
click at [208, 86] on select "Aunt Brother Father Friend Grandparent Guardian Mother Other Sister Step Father…" at bounding box center [243, 92] width 70 height 12
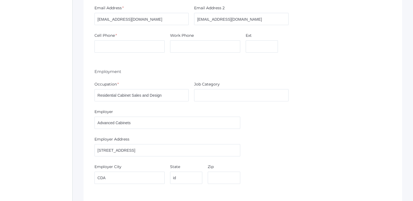
scroll to position [246, 0]
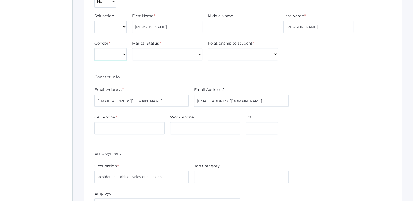
click at [111, 54] on select "Male Female" at bounding box center [110, 54] width 32 height 12
select select "[DEMOGRAPHIC_DATA]"
click at [94, 48] on select "Male Female" at bounding box center [110, 54] width 32 height 12
click at [172, 58] on select "Divorced Married Remarried Separated Single Widowed" at bounding box center [167, 54] width 70 height 12
select select "Married"
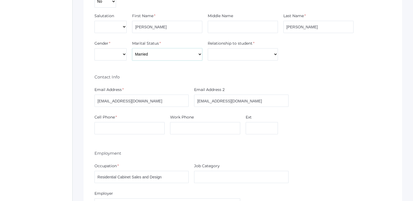
click at [132, 48] on select "Divorced Married Remarried Separated Single Widowed" at bounding box center [167, 54] width 70 height 12
click at [228, 55] on select "Aunt Brother Father Friend Grandparent Guardian Mother Other Sister Step Father…" at bounding box center [243, 54] width 70 height 12
select select "Mother"
click at [208, 48] on select "Aunt Brother Father Friend Grandparent Guardian Mother Other Sister Step Father…" at bounding box center [243, 54] width 70 height 12
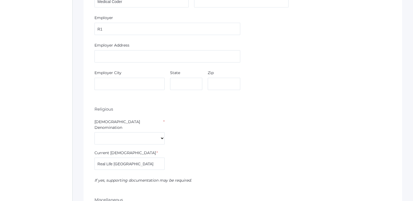
scroll to position [1060, 0]
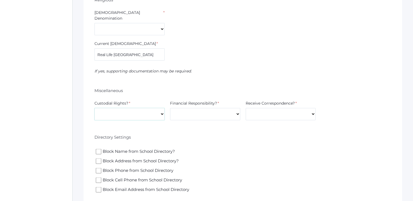
click at [125, 108] on select "Yes No" at bounding box center [129, 114] width 70 height 12
click at [141, 23] on select "7th Day Adventist Assembly of God Baptist Catholic Christian Church of Christ E…" at bounding box center [129, 29] width 70 height 12
select select "Non-denominational"
click at [94, 23] on select "7th Day Adventist Assembly of God Baptist Catholic Christian Church of Christ E…" at bounding box center [129, 29] width 70 height 12
click at [143, 108] on select "Yes No" at bounding box center [129, 114] width 70 height 12
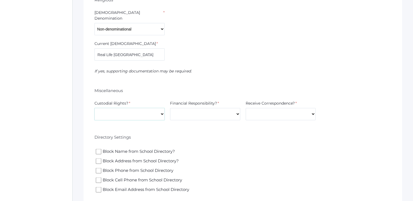
select select "Yes"
click at [94, 108] on select "Yes No" at bounding box center [129, 114] width 70 height 12
click at [202, 108] on select "Yes No" at bounding box center [205, 114] width 70 height 12
select select "Yes"
click at [170, 108] on select "Yes No" at bounding box center [205, 114] width 70 height 12
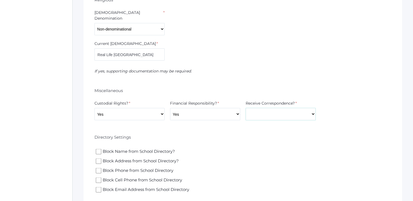
click at [268, 108] on select "Yes No" at bounding box center [281, 114] width 70 height 12
select select "Yes"
click at [246, 108] on select "Yes No" at bounding box center [281, 114] width 70 height 12
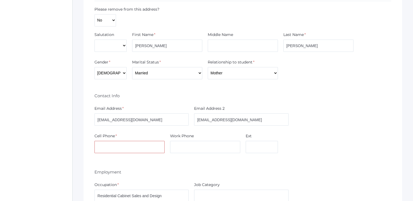
scroll to position [300, 0]
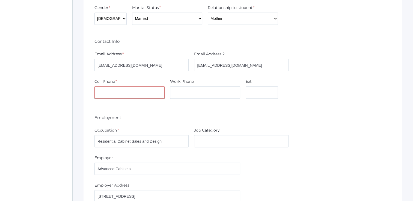
click at [110, 95] on input "text" at bounding box center [129, 93] width 70 height 12
type input "5094405875"
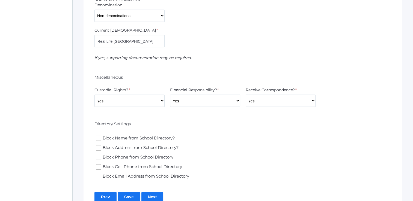
scroll to position [1113, 0]
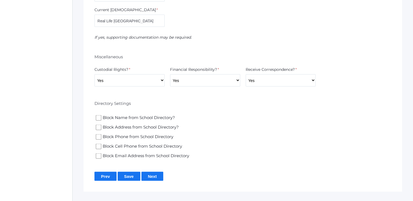
click at [130, 172] on input "Save" at bounding box center [129, 176] width 23 height 9
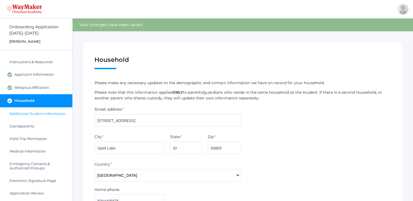
click at [34, 114] on span "Additional Student Information" at bounding box center [38, 114] width 56 height 4
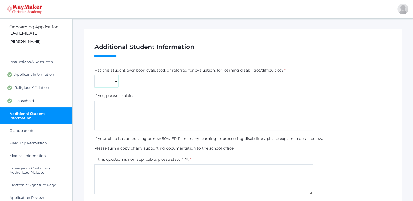
click at [113, 84] on select "Yes No" at bounding box center [106, 81] width 24 height 12
select select "No"
click at [94, 75] on select "Yes No" at bounding box center [106, 81] width 24 height 12
click at [112, 173] on textarea at bounding box center [203, 180] width 218 height 30
type textarea "n"
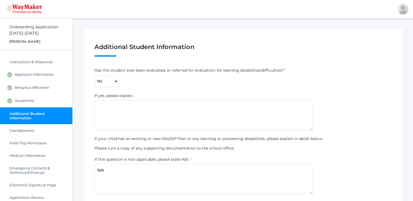
scroll to position [48, 0]
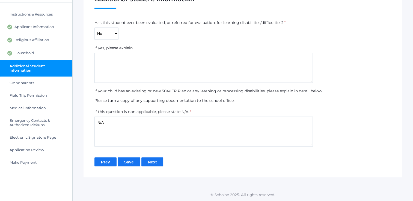
type textarea "N/A"
click at [134, 163] on input "Save" at bounding box center [129, 162] width 23 height 9
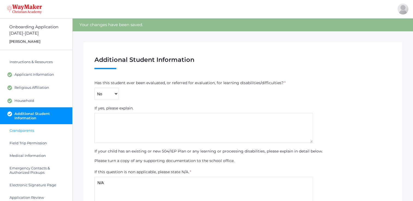
click at [23, 131] on span "Grandparents" at bounding box center [22, 131] width 25 height 4
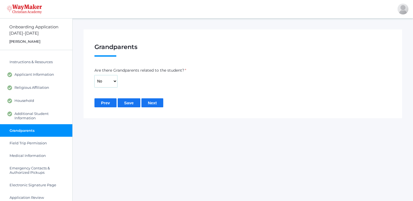
click at [112, 84] on select "Yes No" at bounding box center [105, 81] width 23 height 12
select select "Yes"
click at [94, 75] on select "Yes No" at bounding box center [105, 81] width 23 height 12
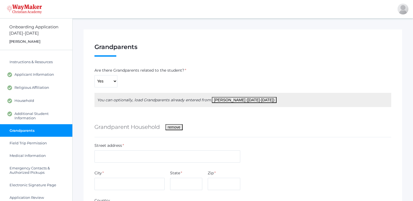
click at [230, 100] on button "[PERSON_NAME] ([DATE]-[DATE])" at bounding box center [244, 100] width 65 height 6
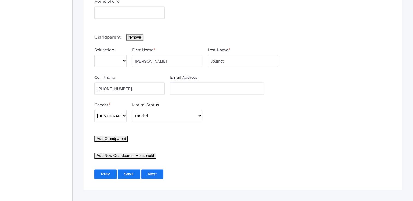
scroll to position [858, 0]
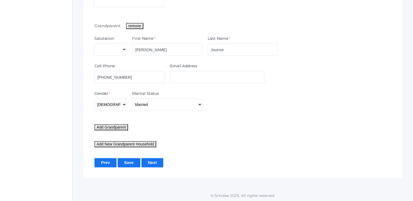
click at [131, 162] on input "Save" at bounding box center [129, 162] width 23 height 9
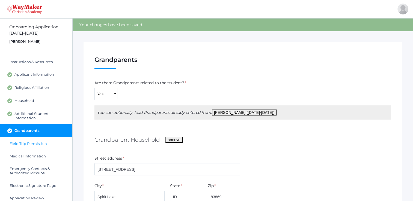
click at [26, 143] on span "Field Trip Permission" at bounding box center [28, 144] width 37 height 4
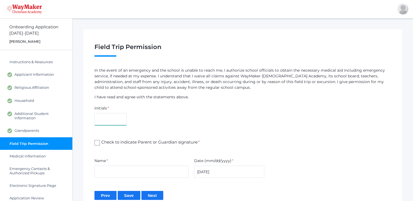
click at [110, 121] on input "text" at bounding box center [110, 119] width 32 height 12
type input "ND"
type input "[PERSON_NAME]"
click at [100, 144] on span "Check to indicate Parent or Guardian signature *" at bounding box center [150, 143] width 100 height 7
click at [100, 144] on input "Check to indicate Parent or Guardian signature *" at bounding box center [96, 142] width 5 height 5
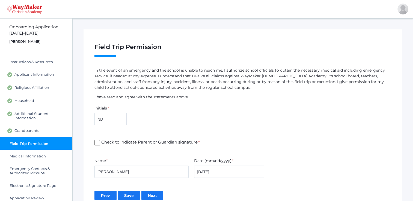
checkbox input "true"
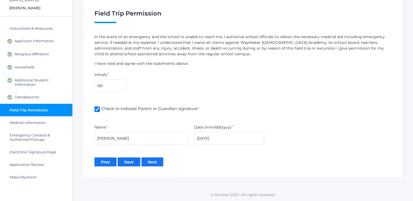
click at [123, 162] on input "Save" at bounding box center [129, 162] width 23 height 9
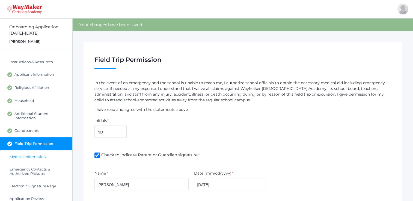
click at [27, 156] on span "Medical Information" at bounding box center [28, 157] width 36 height 4
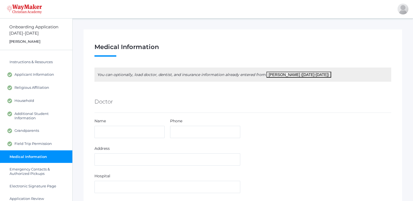
click at [296, 75] on button "[PERSON_NAME] ([DATE]-[DATE])" at bounding box center [298, 75] width 65 height 6
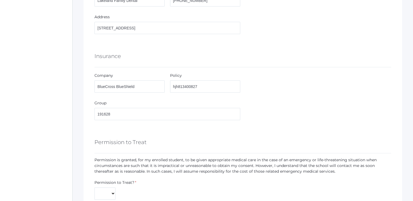
scroll to position [300, 0]
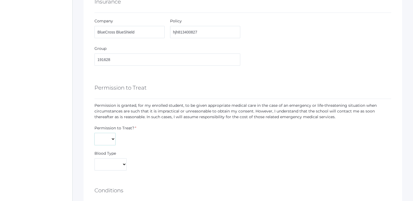
click at [100, 140] on select "Yes No" at bounding box center [104, 139] width 21 height 12
select select "Yes"
click at [94, 133] on select "Yes No" at bounding box center [104, 139] width 21 height 12
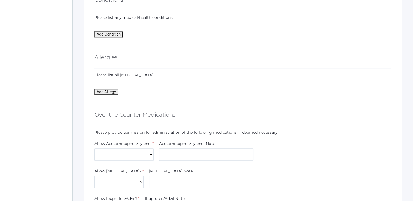
scroll to position [546, 0]
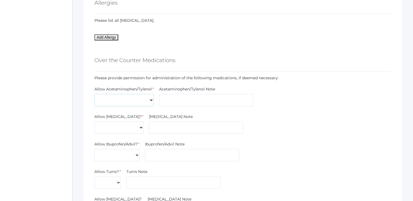
click at [150, 97] on select "Yes No" at bounding box center [123, 100] width 59 height 12
select select "Yes"
click at [94, 94] on select "Yes No" at bounding box center [123, 100] width 59 height 12
click at [125, 129] on select "Yes No" at bounding box center [118, 128] width 49 height 12
select select "Yes"
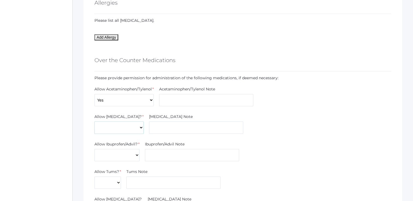
click at [94, 122] on select "Yes No" at bounding box center [118, 128] width 49 height 12
click at [126, 154] on select "Yes No" at bounding box center [116, 155] width 45 height 12
select select "Yes"
click at [94, 149] on select "Yes No" at bounding box center [116, 155] width 45 height 12
click at [111, 177] on select "Yes No" at bounding box center [107, 183] width 26 height 12
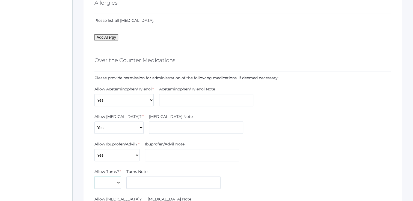
select select "Yes"
click at [94, 177] on select "Yes No" at bounding box center [107, 183] width 26 height 12
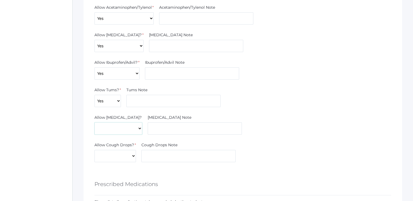
click at [112, 125] on select "Yes No" at bounding box center [118, 129] width 48 height 12
select select "Yes"
click at [94, 123] on select "Yes No" at bounding box center [118, 129] width 48 height 12
click at [122, 155] on select "Yes No" at bounding box center [115, 156] width 42 height 12
select select "Yes"
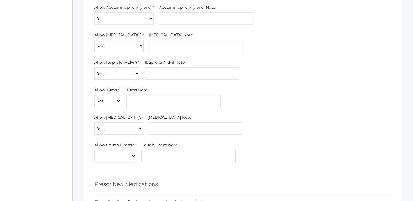
click at [94, 150] on select "Yes No" at bounding box center [115, 156] width 42 height 12
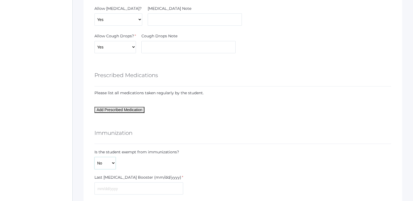
click at [109, 164] on select "Yes No" at bounding box center [104, 163] width 21 height 12
select select "Yes"
click at [94, 157] on select "Yes No" at bounding box center [104, 163] width 21 height 12
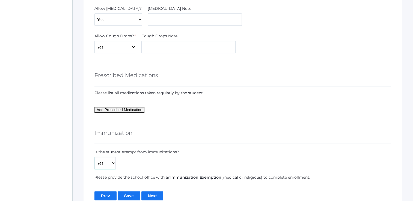
scroll to position [770, 0]
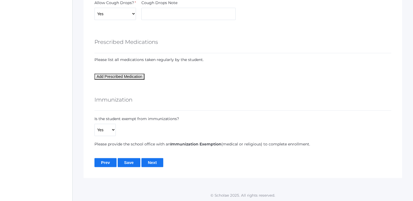
click at [130, 162] on input "Save" at bounding box center [129, 162] width 23 height 9
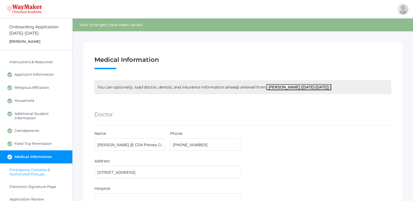
click at [26, 172] on span "Emergency Contacts & Authorized Pickups" at bounding box center [38, 172] width 57 height 9
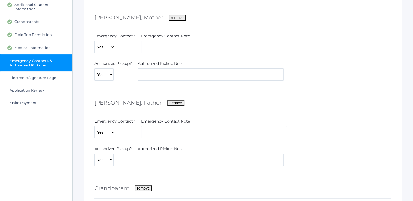
scroll to position [27, 0]
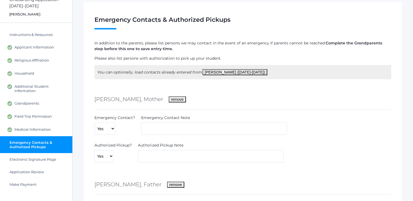
click at [231, 72] on button "[PERSON_NAME] ([DATE]-[DATE])" at bounding box center [235, 72] width 65 height 6
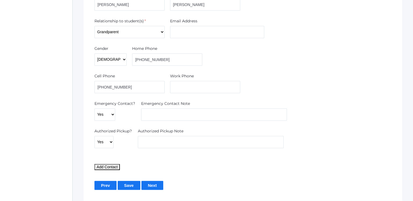
scroll to position [542, 0]
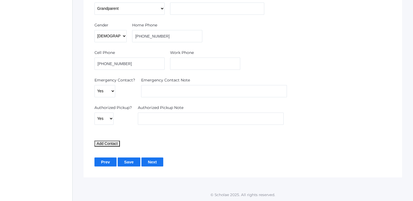
click at [125, 162] on input "Save" at bounding box center [129, 162] width 23 height 9
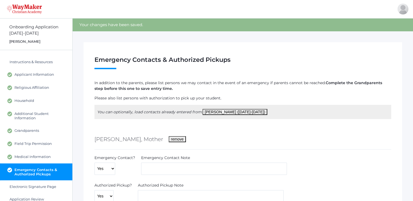
scroll to position [82, 0]
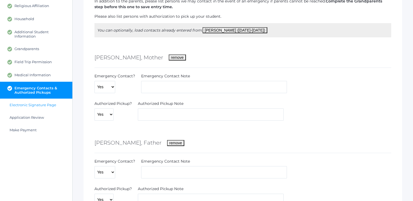
click at [36, 101] on link "Electronic Signature Page" at bounding box center [36, 105] width 72 height 13
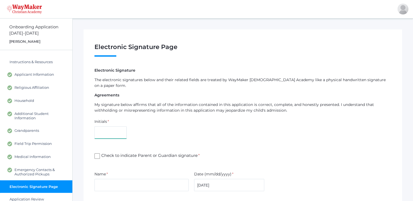
click at [105, 131] on input "text" at bounding box center [110, 133] width 32 height 12
type input "ND"
type input "[PERSON_NAME]"
drag, startPoint x: 95, startPoint y: 150, endPoint x: 100, endPoint y: 151, distance: 4.5
click at [96, 154] on input "Check to indicate Parent or Guardian signature *" at bounding box center [96, 156] width 5 height 5
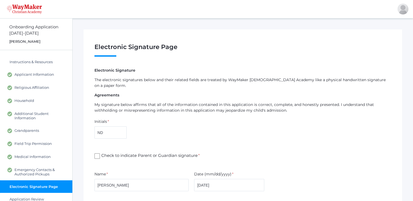
checkbox input "true"
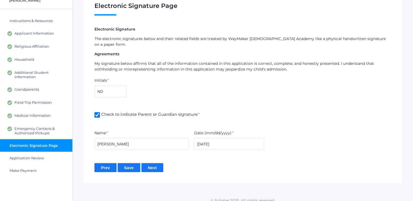
click at [125, 164] on input "Save" at bounding box center [129, 168] width 23 height 9
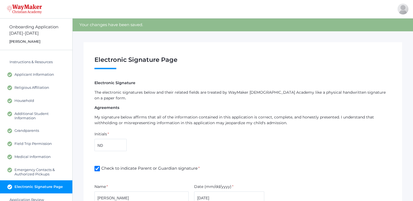
scroll to position [54, 0]
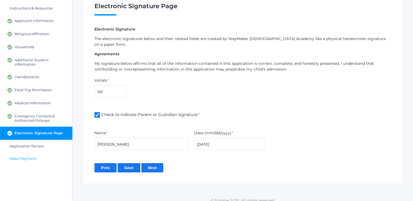
click at [22, 158] on span "Make Payment" at bounding box center [23, 159] width 27 height 4
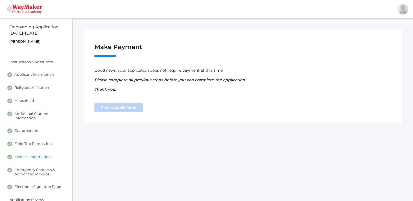
scroll to position [22, 0]
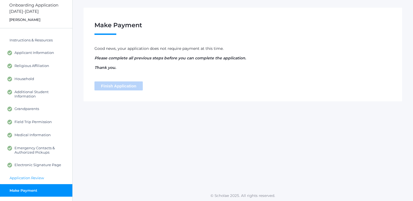
click at [19, 177] on span "Application Review" at bounding box center [27, 178] width 34 height 4
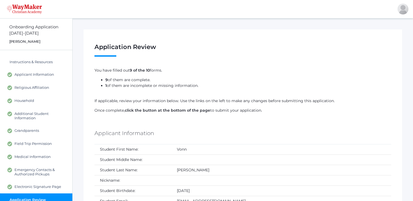
click at [28, 8] on img at bounding box center [24, 9] width 35 height 10
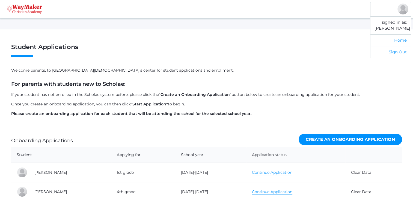
click at [403, 11] on div at bounding box center [403, 9] width 11 height 11
click at [398, 54] on link "Sign Out" at bounding box center [390, 52] width 40 height 12
